Goal: Browse casually

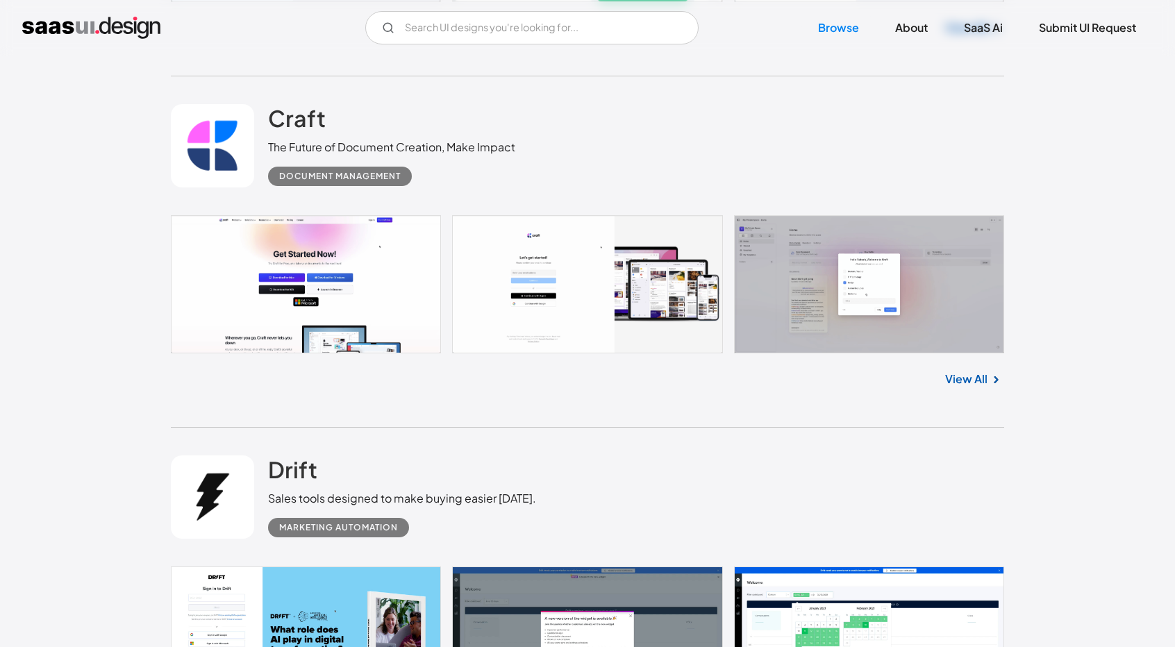
scroll to position [833, 0]
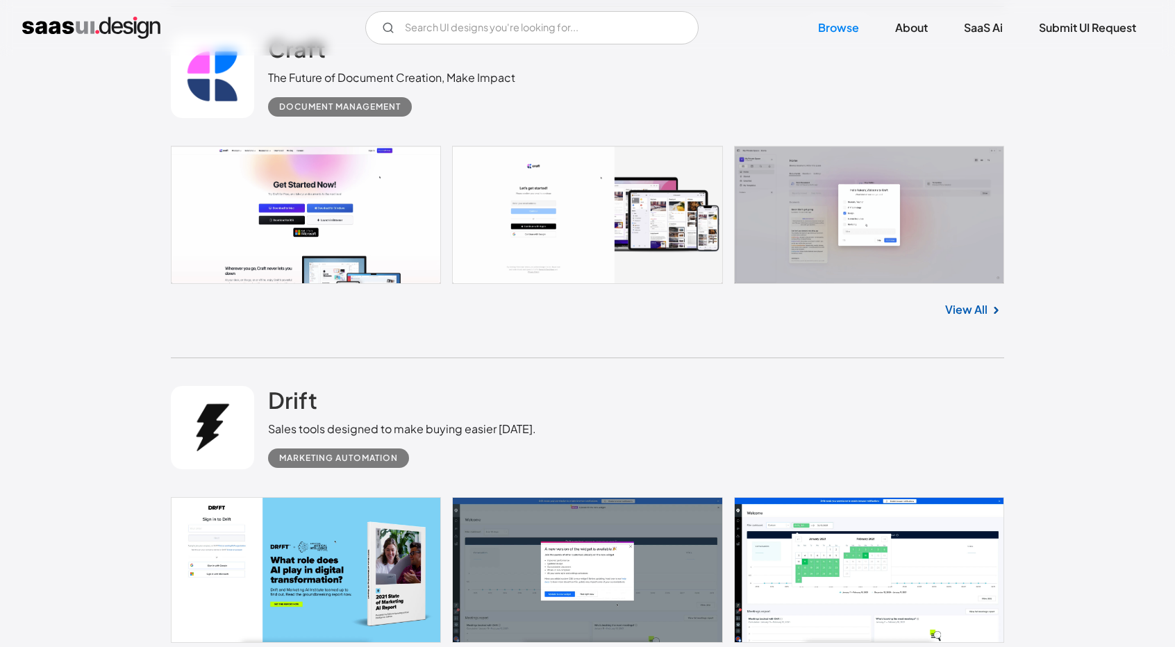
click at [997, 313] on img at bounding box center [996, 310] width 17 height 17
click at [952, 313] on link "View All" at bounding box center [966, 309] width 42 height 17
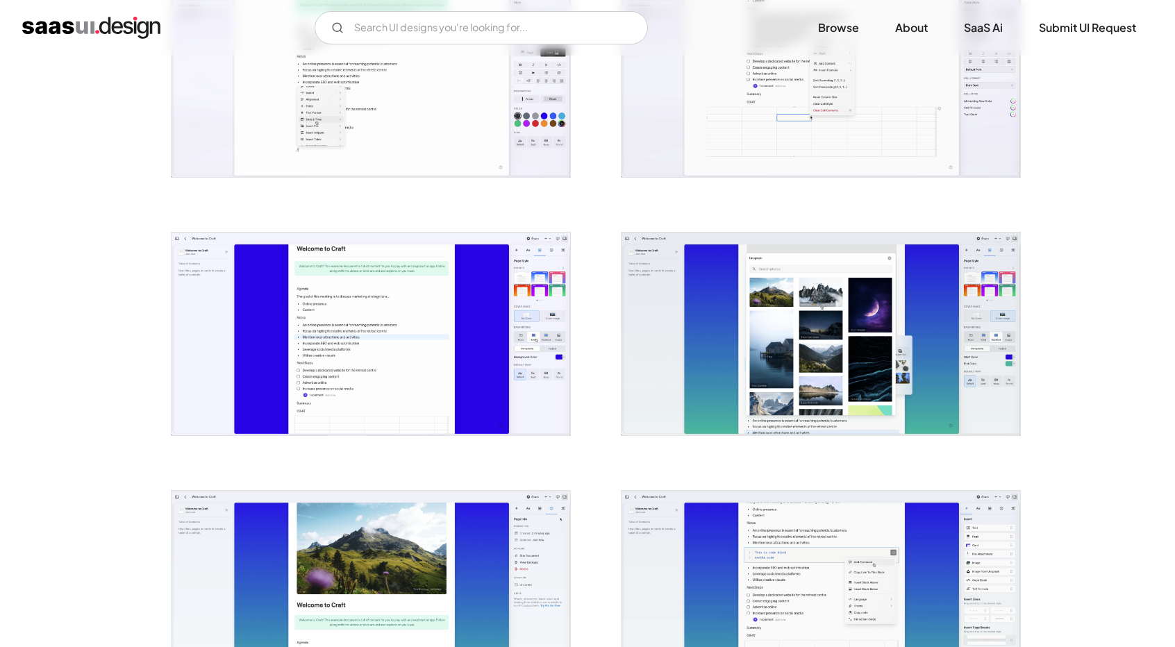
scroll to position [1806, 0]
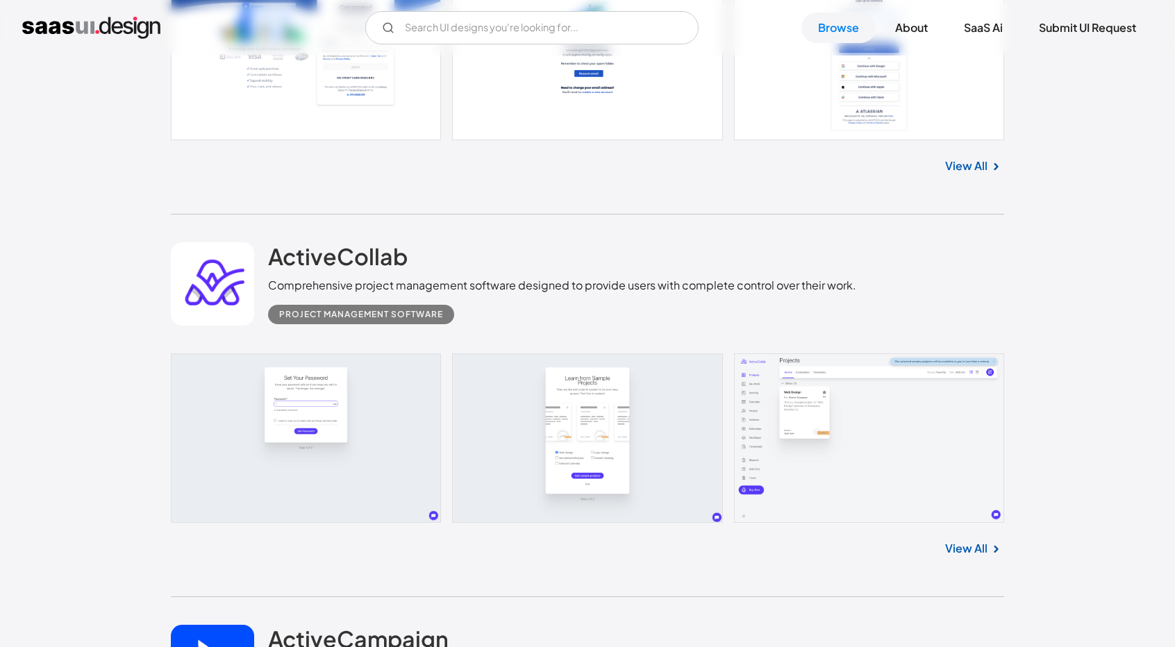
scroll to position [27983, 0]
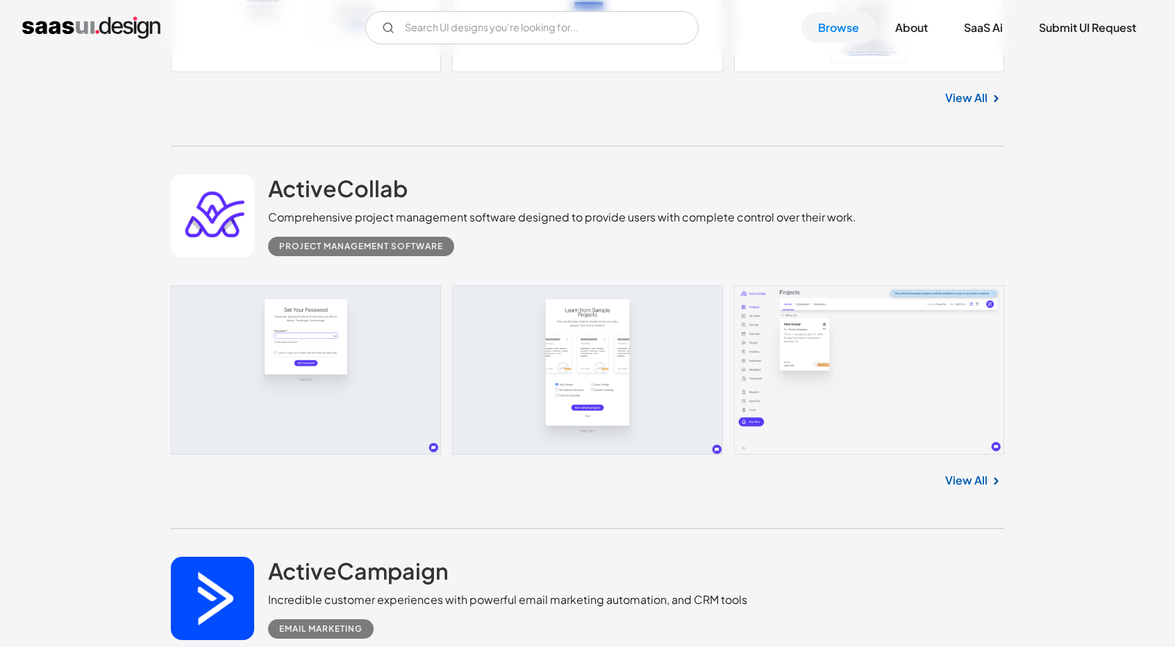
click at [758, 344] on link at bounding box center [587, 369] width 833 height 169
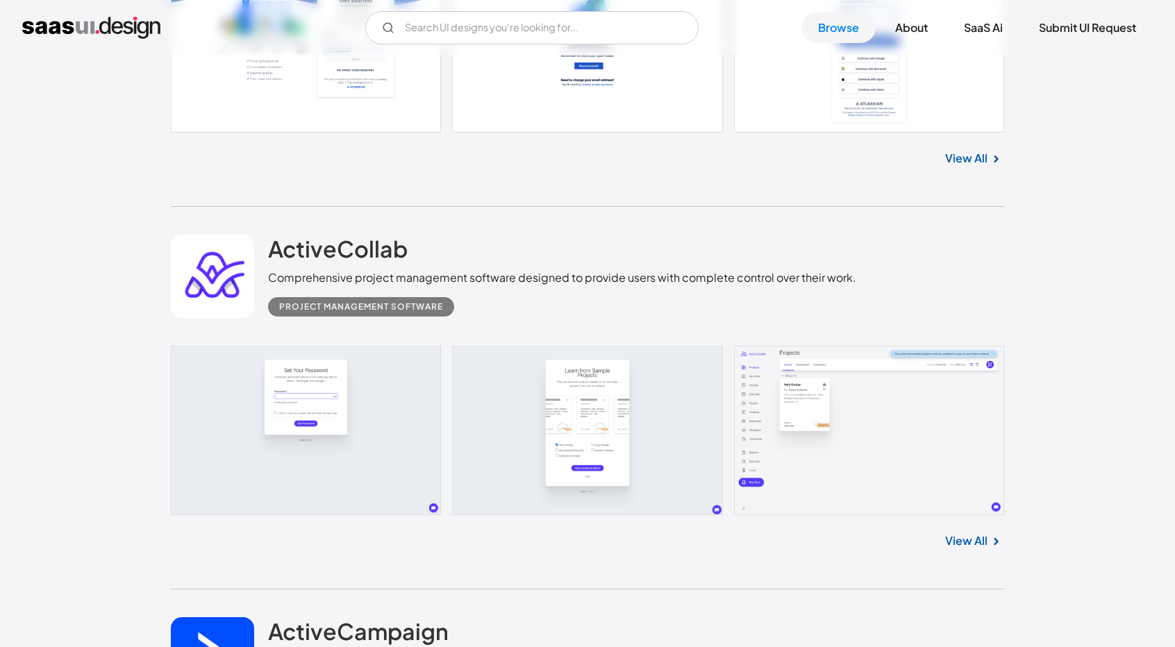
scroll to position [27959, 0]
